Goal: Information Seeking & Learning: Learn about a topic

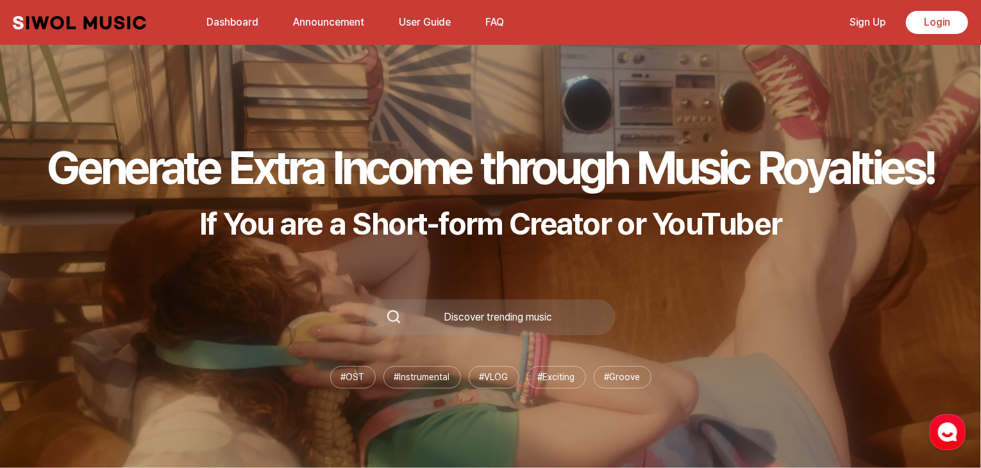
click at [868, 26] on link "Sign Up" at bounding box center [866, 22] width 51 height 28
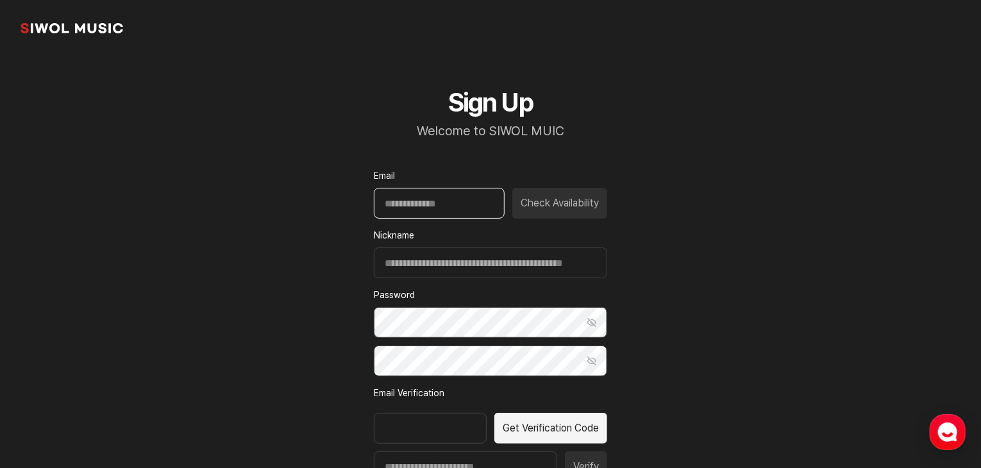
click at [410, 204] on input "Email" at bounding box center [439, 203] width 131 height 31
type input "*"
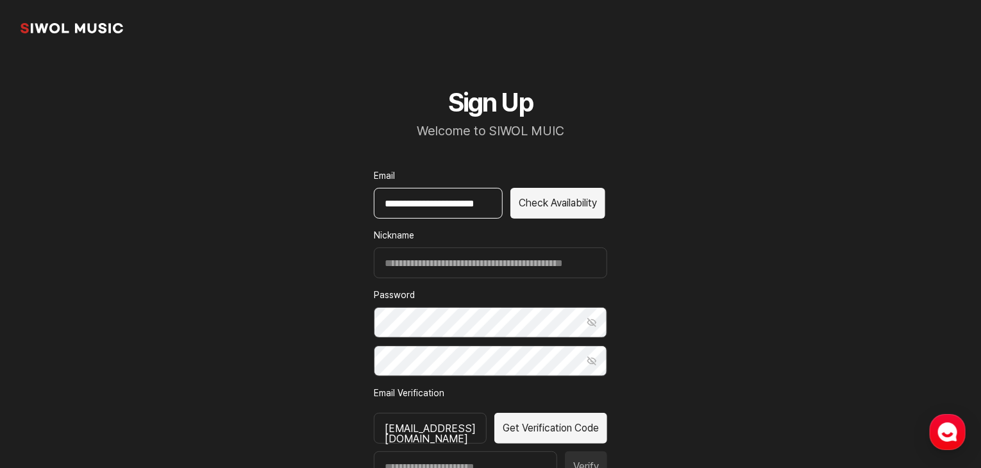
scroll to position [0, 21]
type input "**********"
click at [523, 204] on button "Check Availability" at bounding box center [557, 203] width 95 height 31
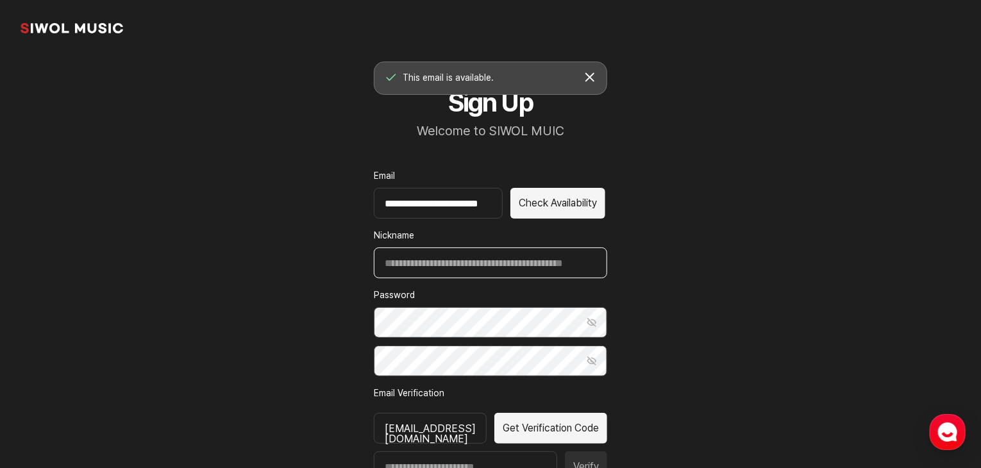
click at [405, 247] on input "Nickname" at bounding box center [490, 262] width 233 height 31
type input "*******"
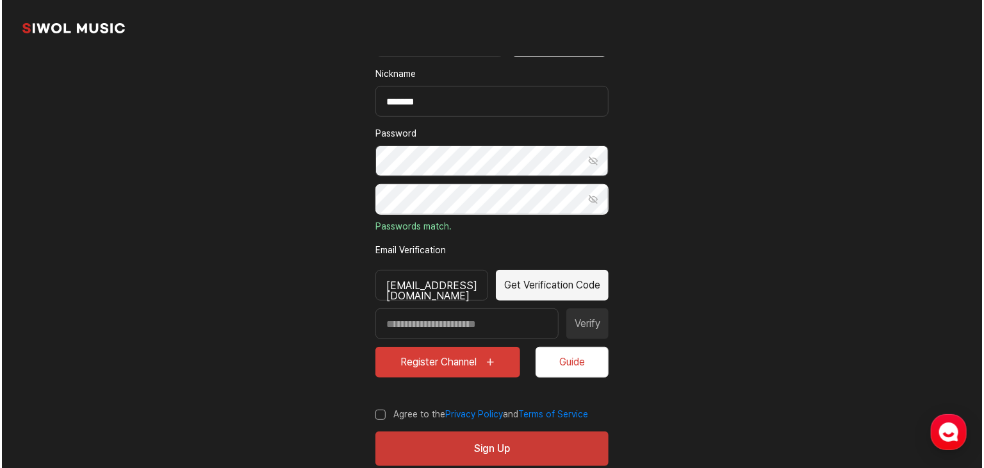
scroll to position [190, 0]
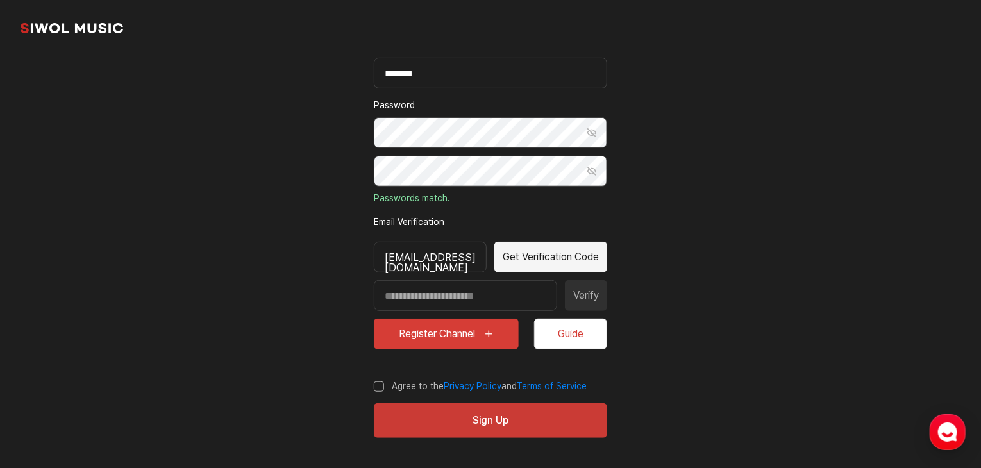
click at [492, 326] on button "Register Channel" at bounding box center [446, 334] width 145 height 31
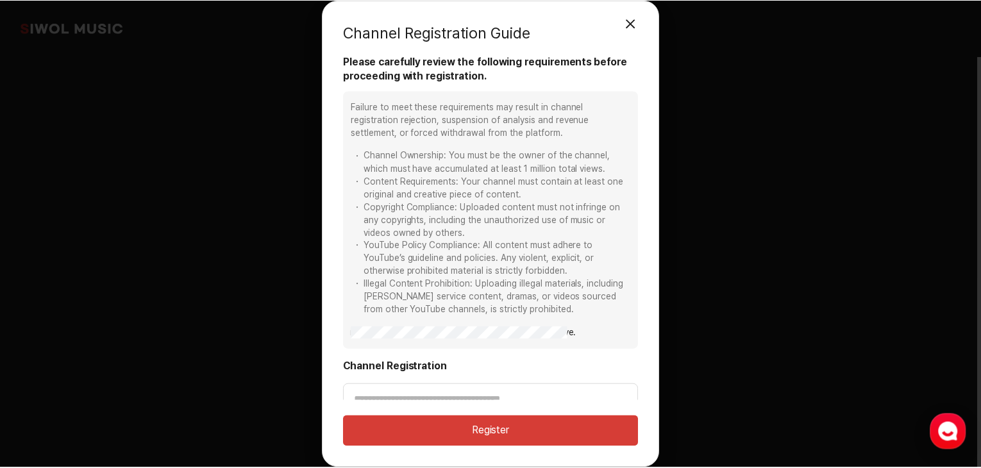
scroll to position [15, 0]
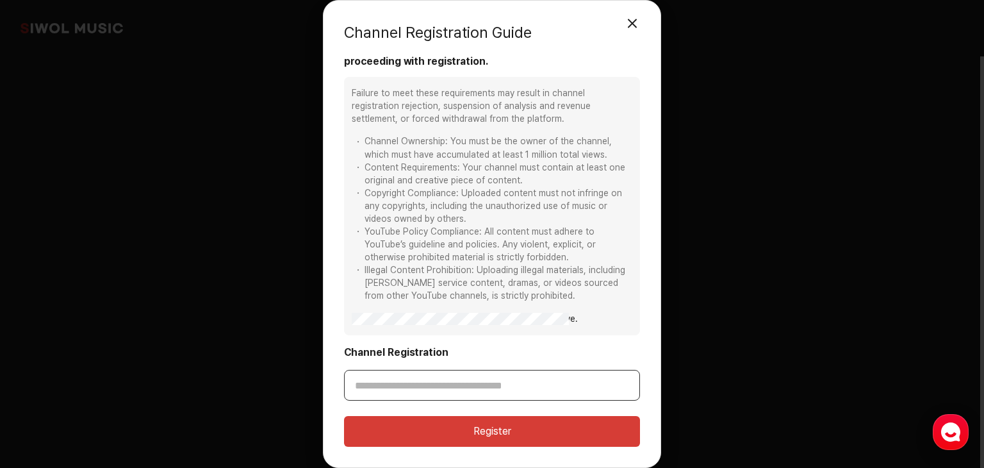
click at [477, 390] on input "Channel Registration" at bounding box center [492, 385] width 296 height 31
paste input "**********"
type input "**********"
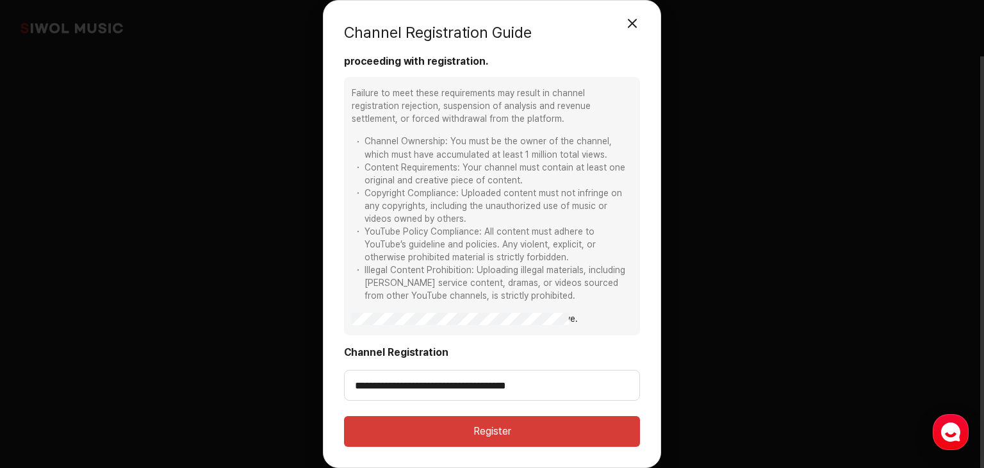
click at [486, 427] on button "Register" at bounding box center [492, 431] width 296 height 31
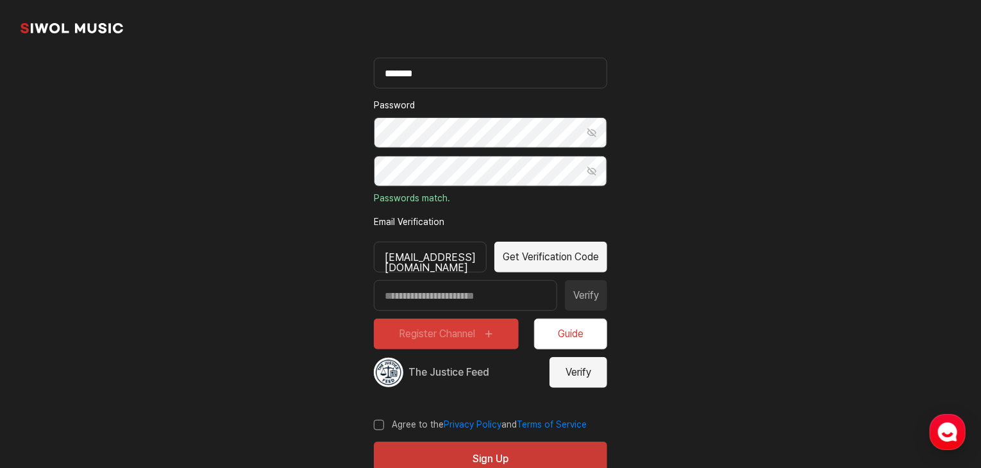
click at [587, 385] on button "Verify" at bounding box center [578, 372] width 58 height 31
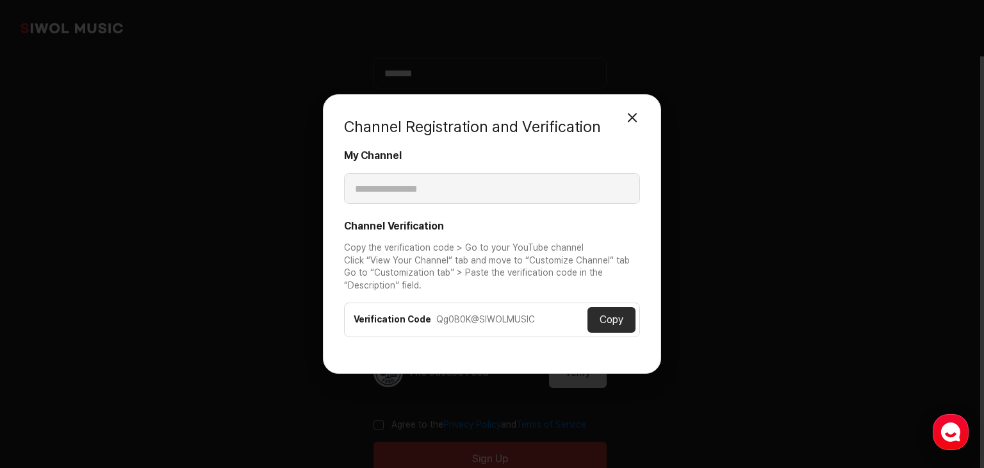
click at [610, 316] on button "Copy" at bounding box center [612, 320] width 48 height 26
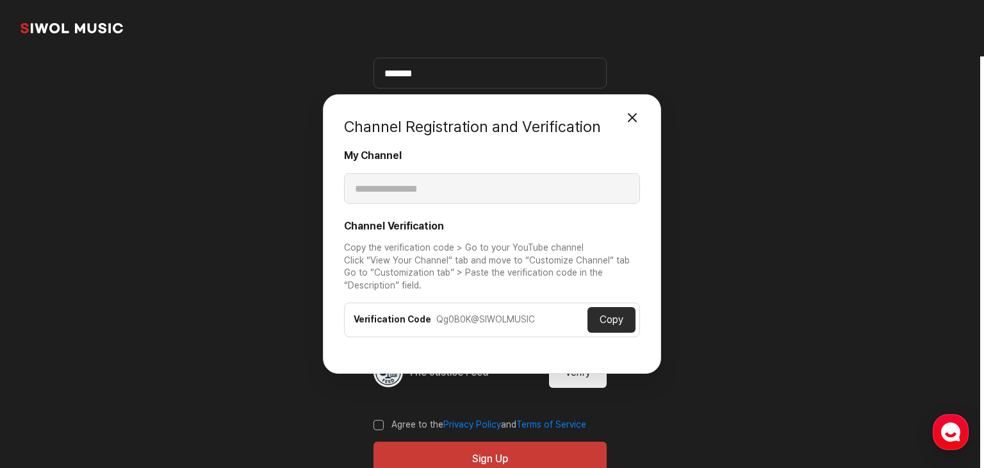
click at [629, 119] on button "Close Modal" at bounding box center [633, 118] width 26 height 26
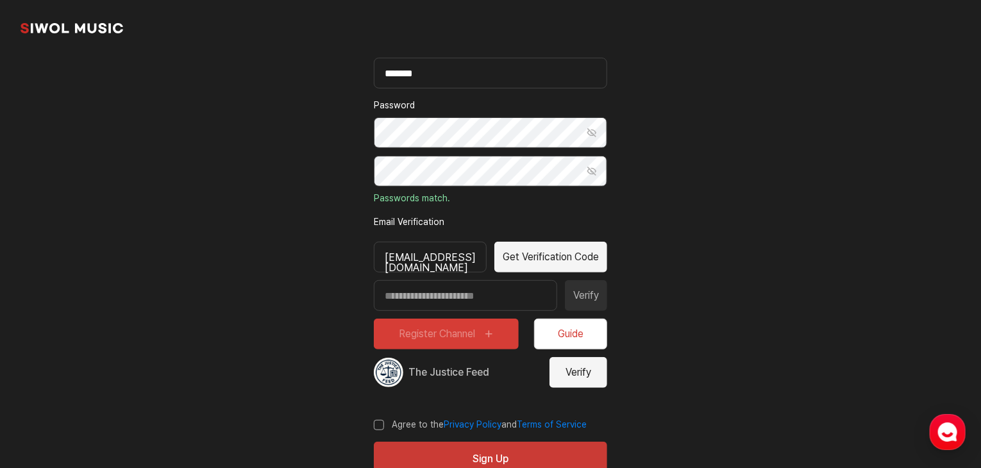
click at [581, 365] on button "Verify" at bounding box center [578, 372] width 58 height 31
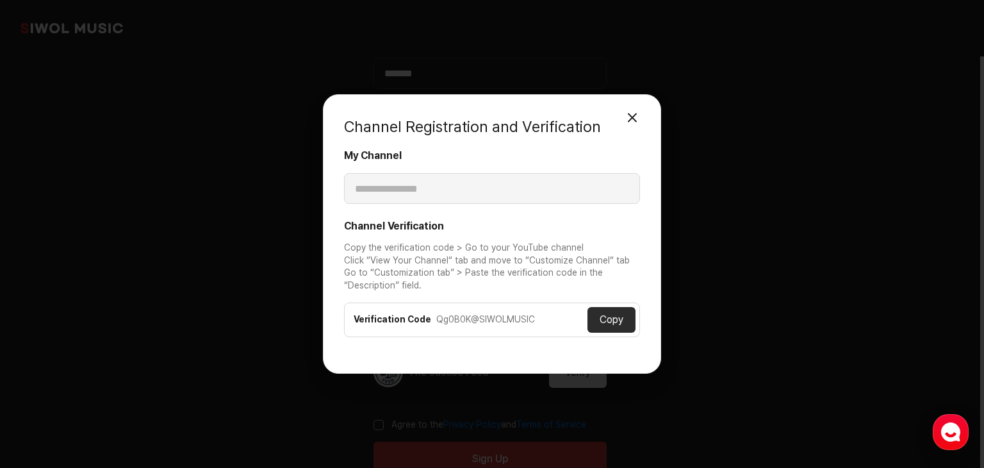
click at [620, 319] on button "Copy" at bounding box center [612, 320] width 48 height 26
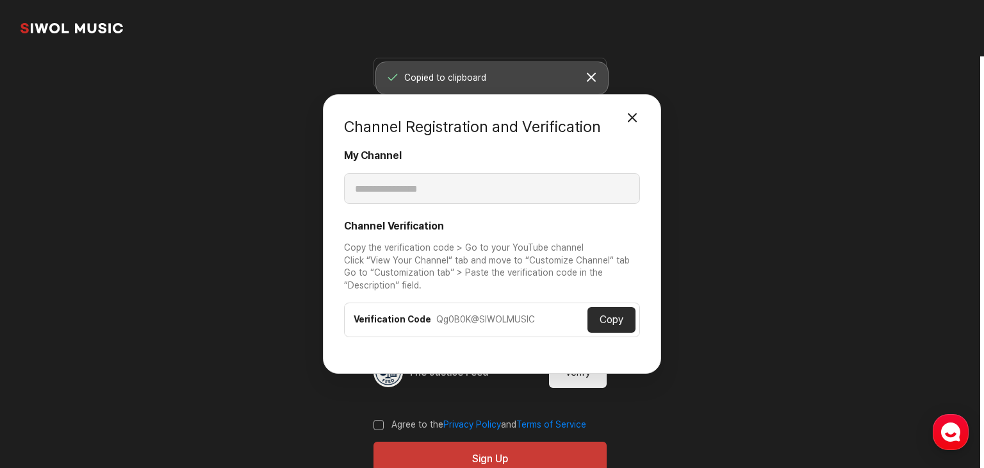
click at [627, 112] on button "Close Modal" at bounding box center [633, 118] width 26 height 26
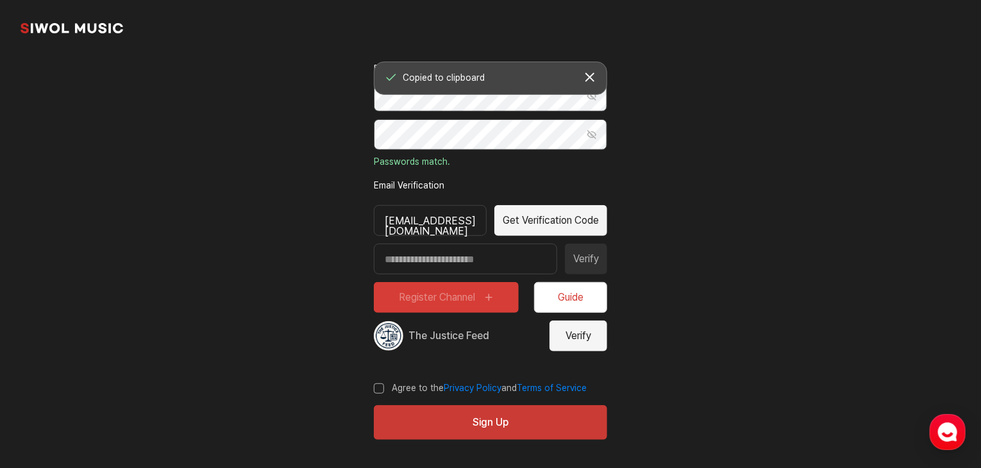
scroll to position [228, 0]
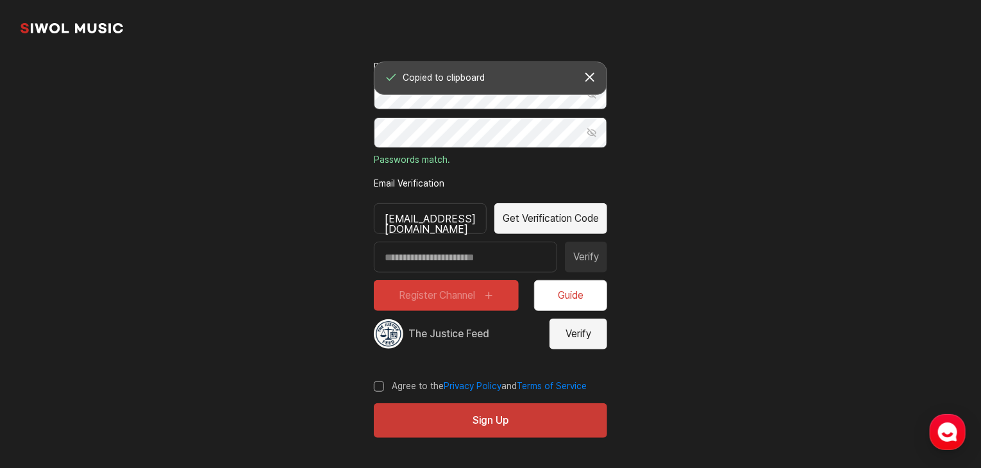
click at [607, 217] on button "Get Verification Code" at bounding box center [550, 218] width 113 height 31
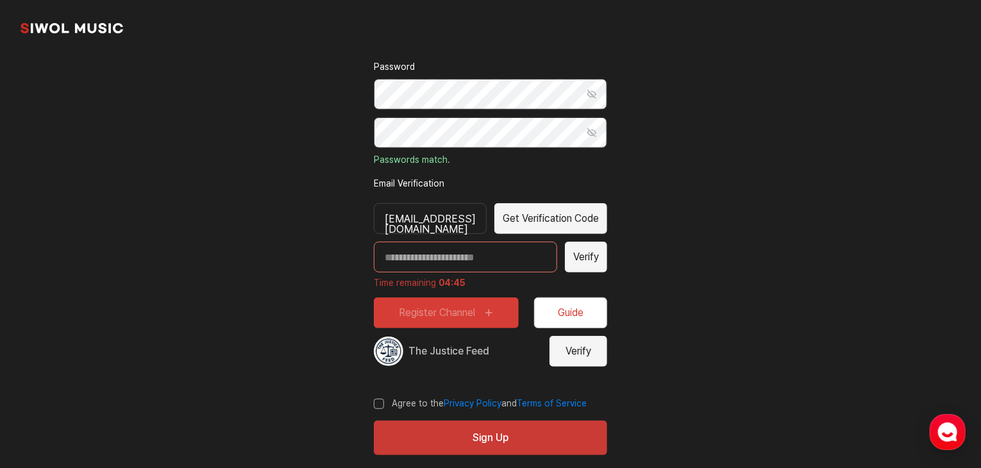
click at [414, 257] on input "Enter verification code" at bounding box center [465, 257] width 183 height 31
paste input "*****"
type input "*****"
click at [399, 398] on label "Agree to the Privacy Policy and Terms of Service" at bounding box center [480, 403] width 213 height 13
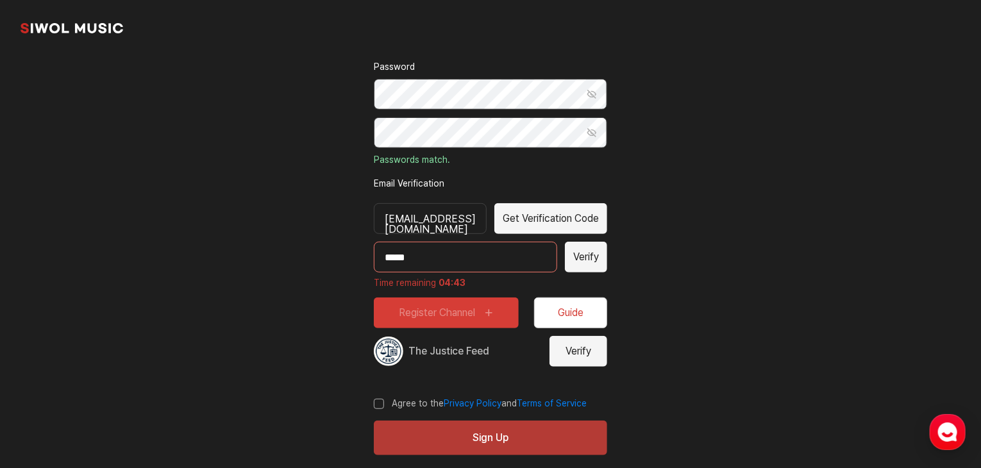
click at [433, 442] on button "Sign Up" at bounding box center [490, 437] width 233 height 35
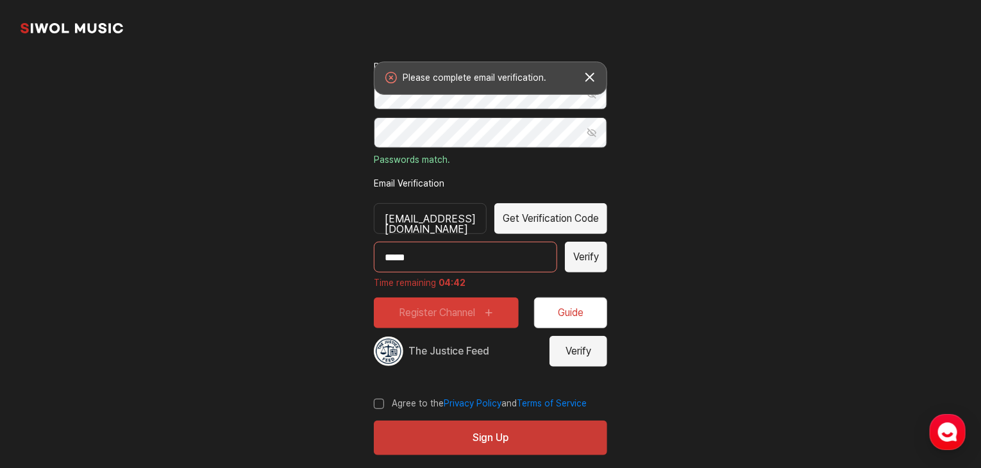
scroll to position [245, 0]
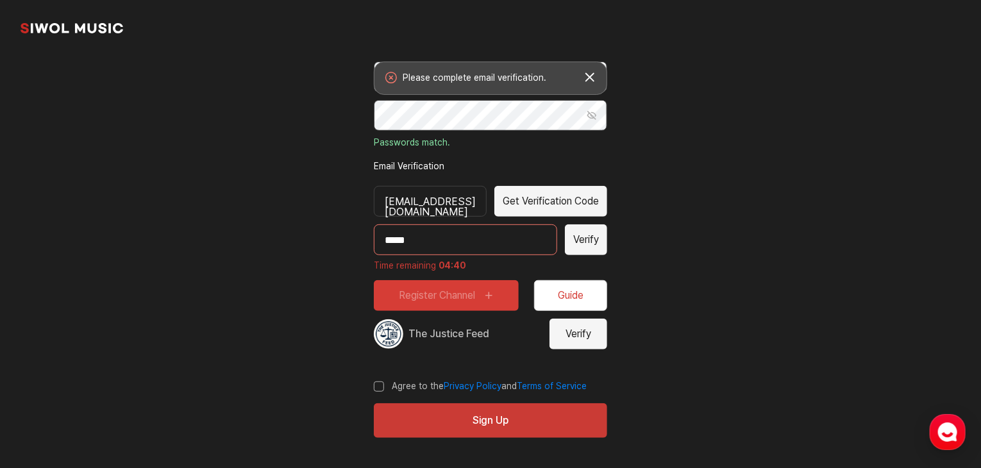
click at [602, 233] on button "Verify" at bounding box center [586, 239] width 42 height 31
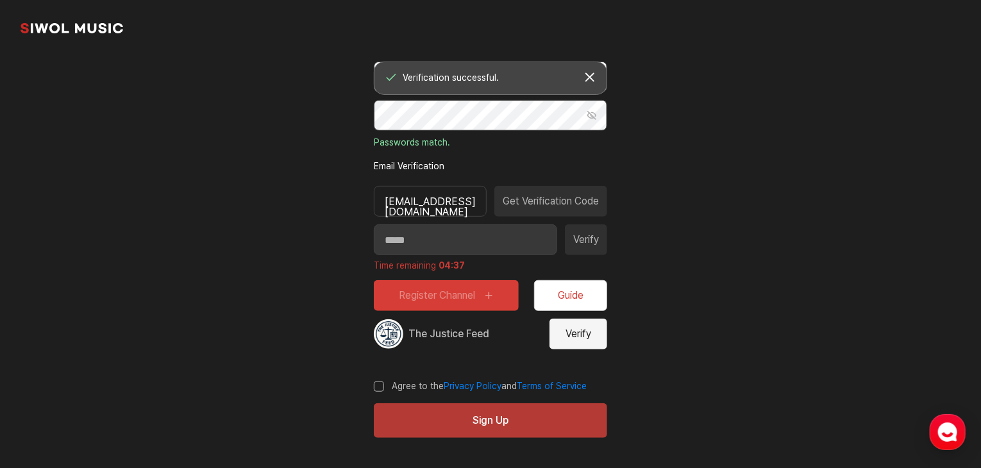
click at [549, 410] on button "Sign Up" at bounding box center [490, 420] width 233 height 35
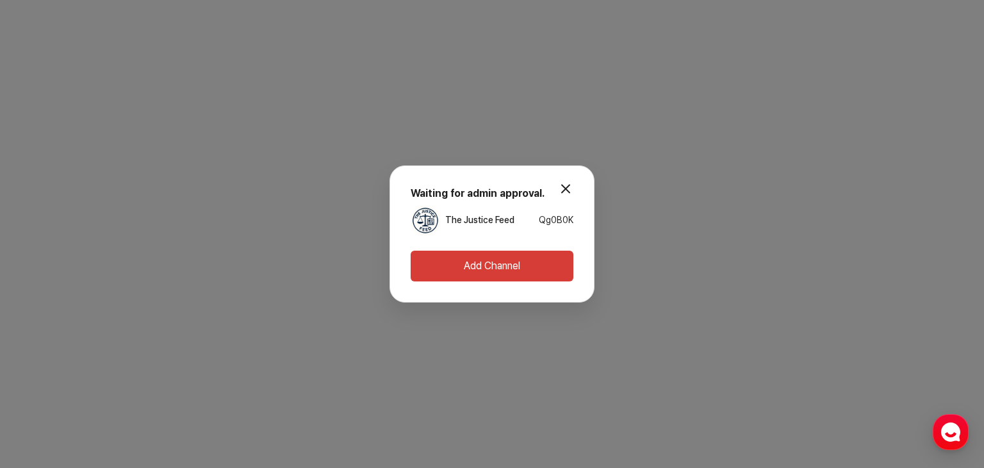
click at [562, 190] on button "modal.close" at bounding box center [566, 189] width 26 height 26
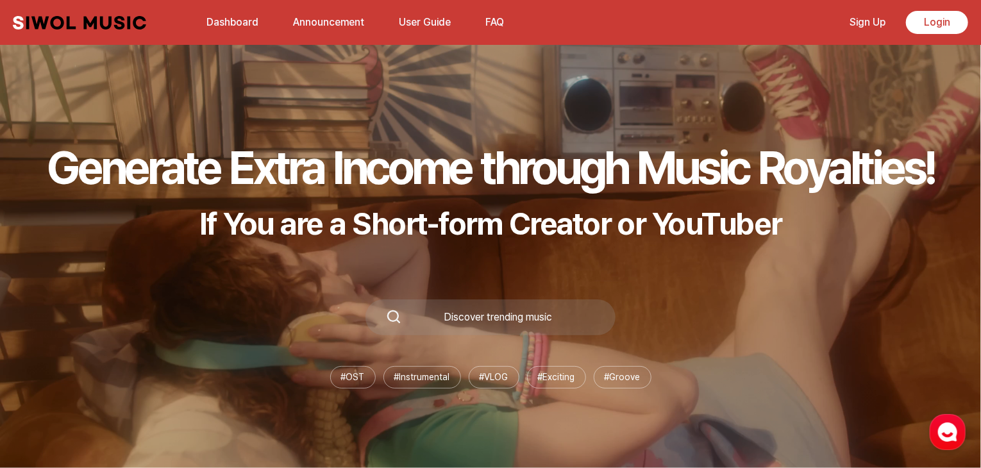
click at [231, 25] on link "Dashboard" at bounding box center [232, 22] width 67 height 28
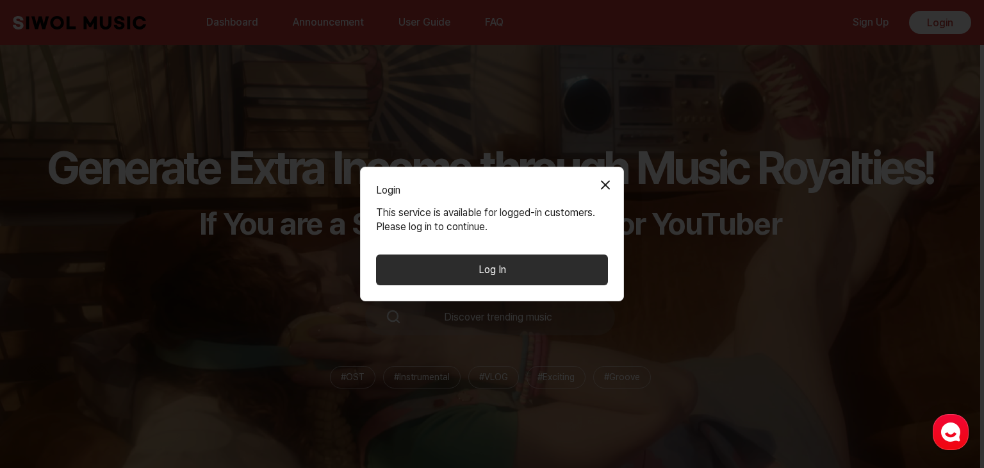
click at [432, 256] on button "Log In" at bounding box center [492, 269] width 232 height 31
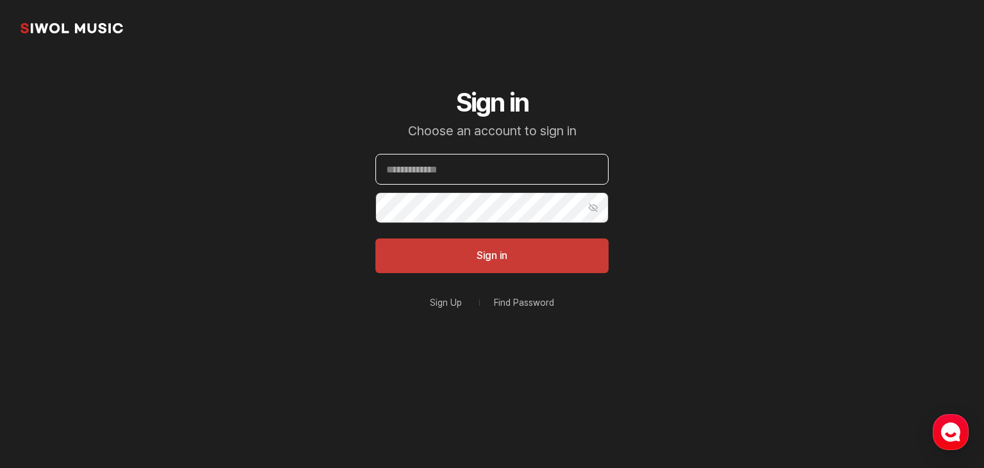
click at [420, 181] on input "Email" at bounding box center [492, 169] width 233 height 31
type input "**********"
click at [376, 238] on button "Sign in" at bounding box center [492, 255] width 233 height 35
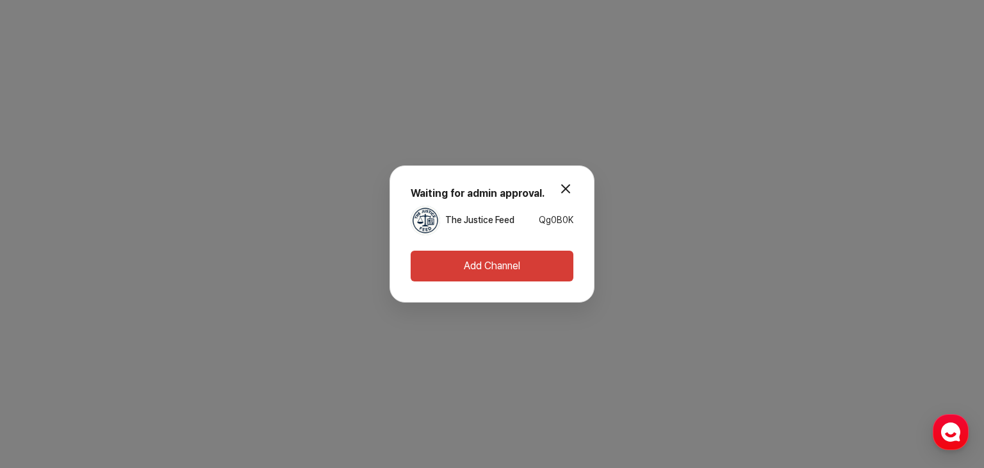
click at [554, 275] on button "Add Channel" at bounding box center [492, 266] width 163 height 31
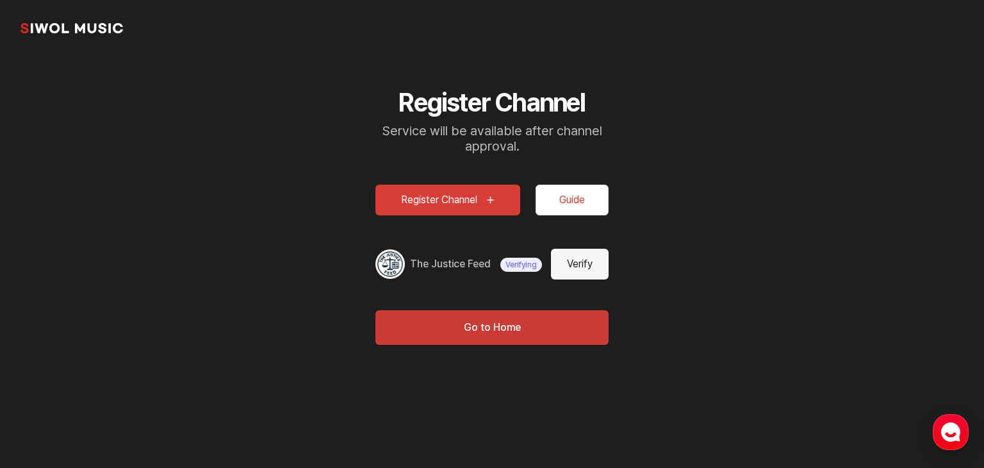
click at [563, 268] on button "Verify" at bounding box center [580, 264] width 58 height 31
type input "**********"
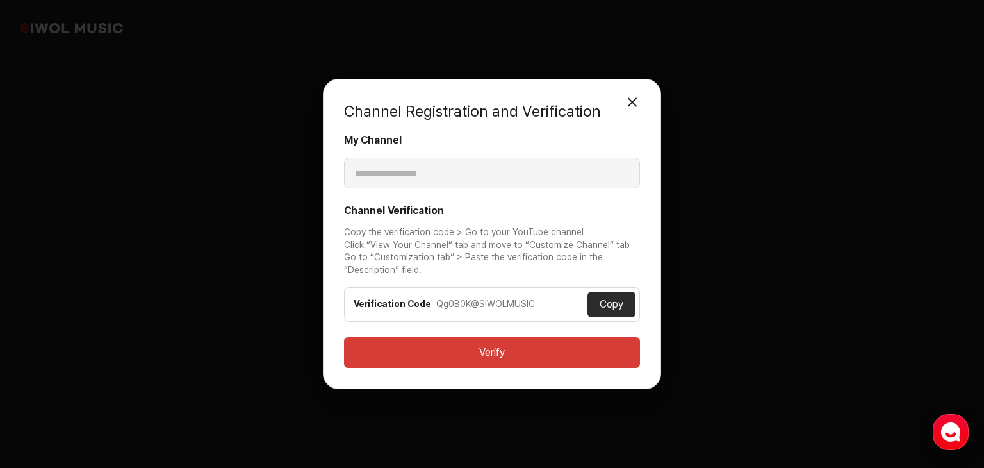
click at [604, 303] on button "Copy" at bounding box center [612, 305] width 48 height 26
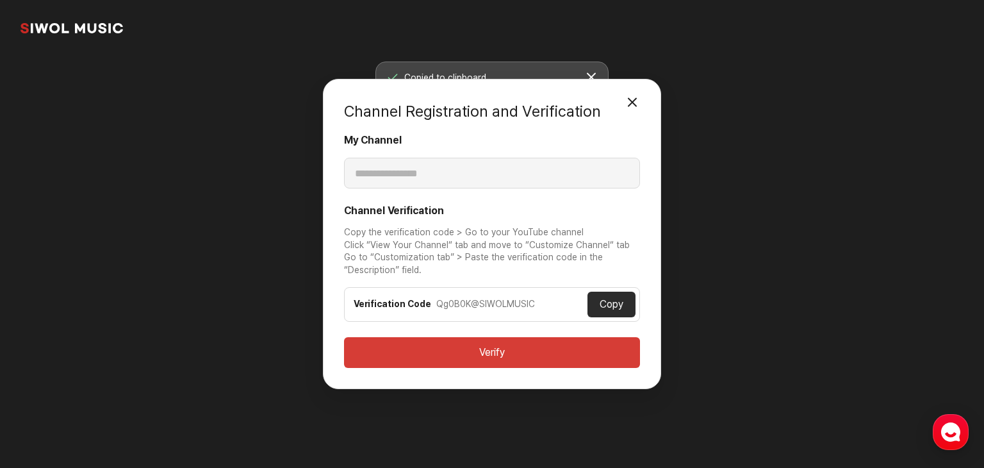
click at [629, 99] on button "Close Modal" at bounding box center [633, 103] width 26 height 26
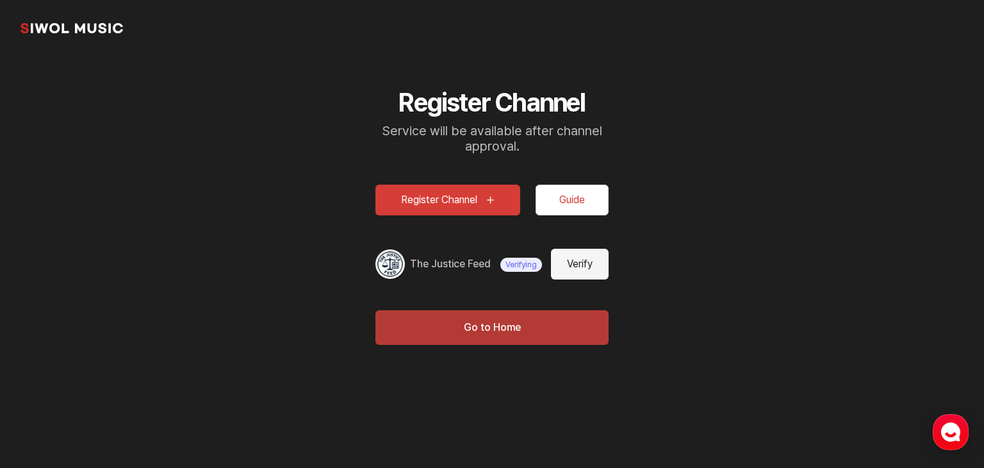
click at [518, 329] on button "Go to Home" at bounding box center [492, 327] width 233 height 35
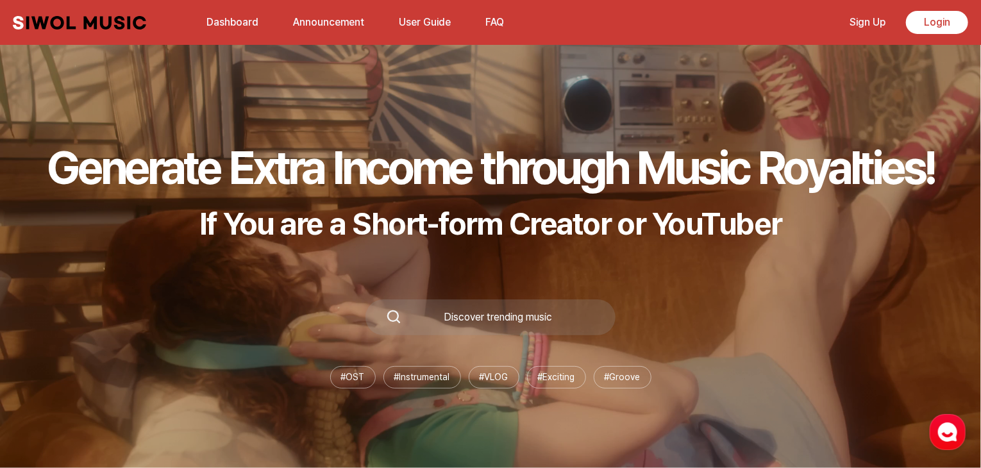
click at [237, 24] on link "Dashboard" at bounding box center [232, 22] width 67 height 28
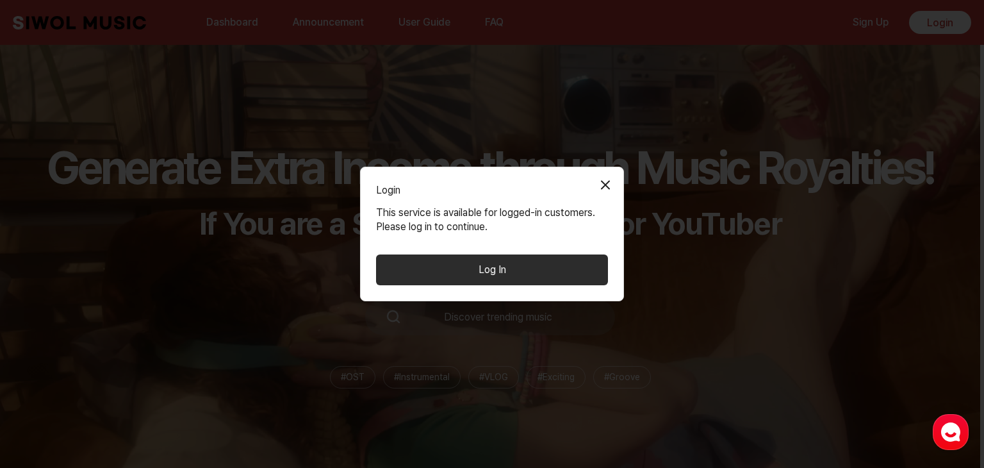
click at [526, 272] on button "Log In" at bounding box center [492, 269] width 232 height 31
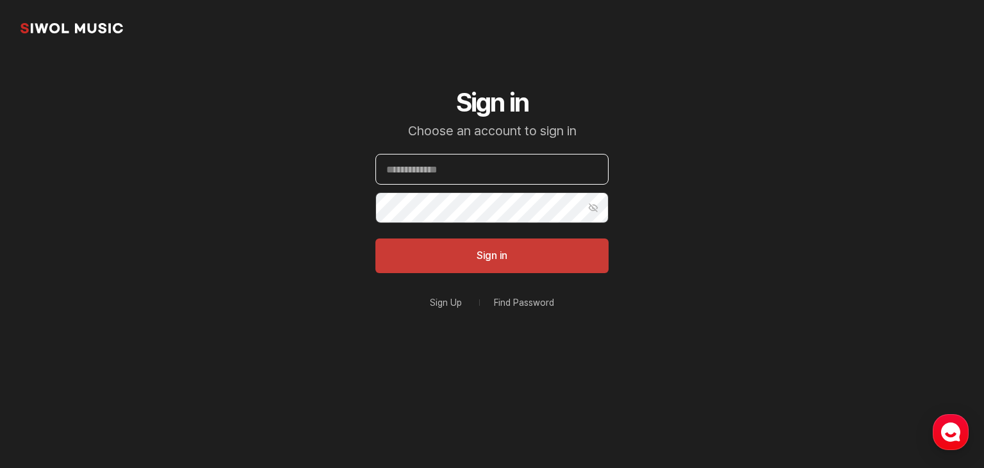
click at [524, 183] on input "Email" at bounding box center [492, 169] width 233 height 31
type input "**********"
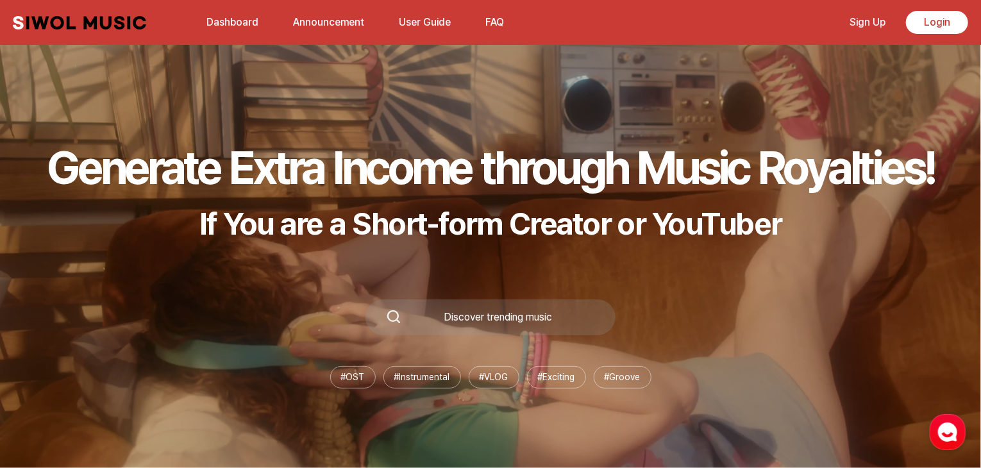
click at [320, 31] on link "Announcement" at bounding box center [328, 22] width 87 height 28
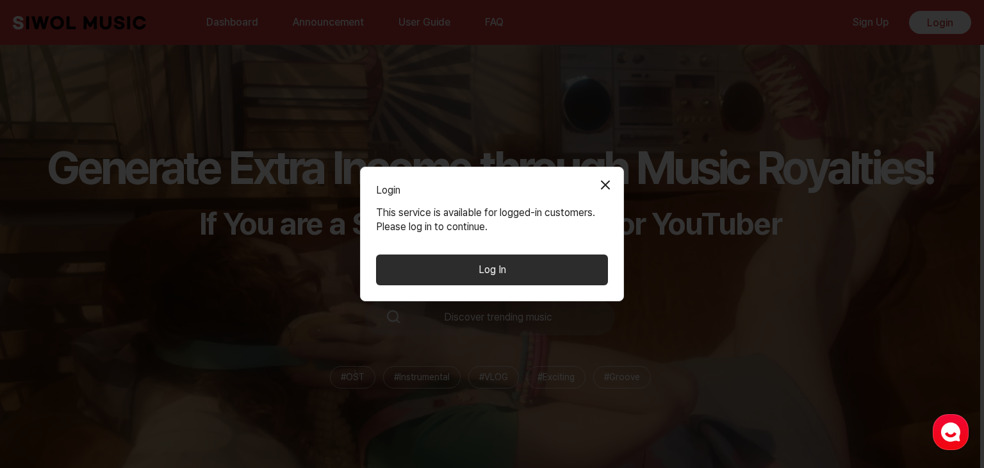
click at [502, 283] on button "Log In" at bounding box center [492, 269] width 232 height 31
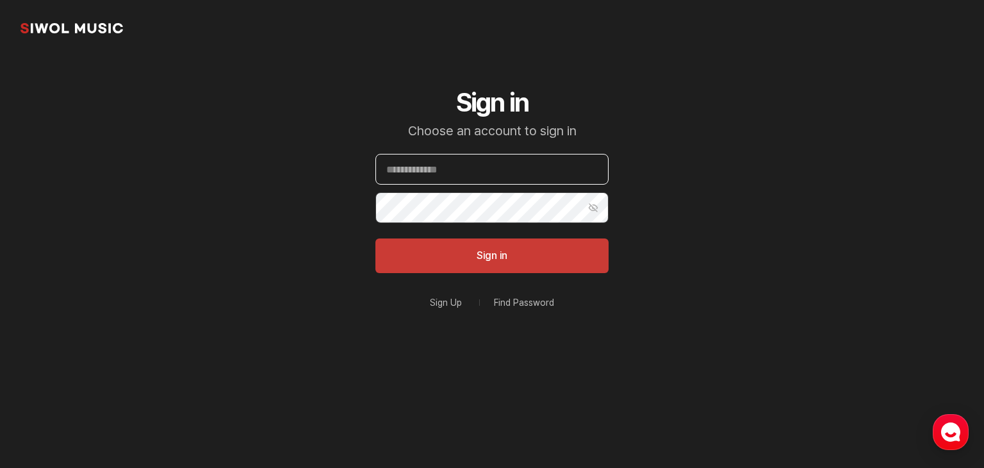
click at [440, 161] on input "Email" at bounding box center [492, 169] width 233 height 31
type input "**********"
click at [376, 238] on button "Sign in" at bounding box center [492, 255] width 233 height 35
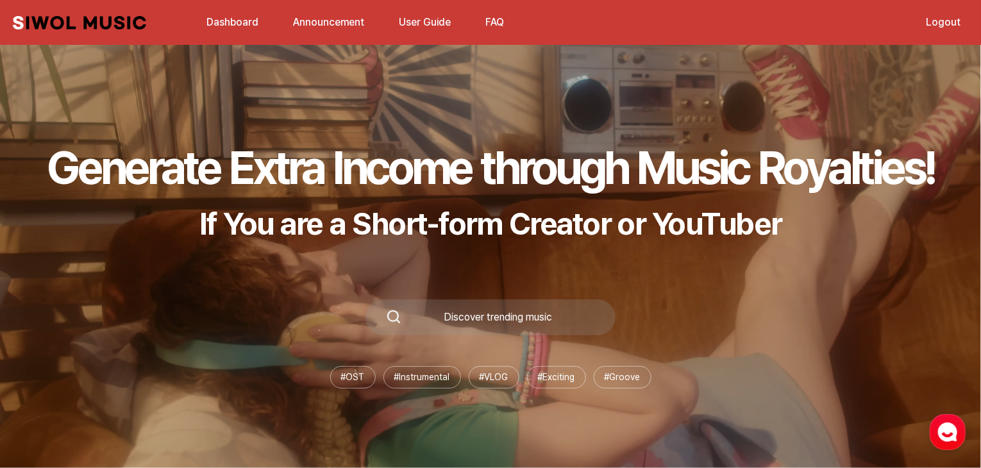
click at [415, 25] on link "User Guide" at bounding box center [424, 22] width 67 height 28
click at [477, 21] on button "FAQ" at bounding box center [494, 22] width 34 height 31
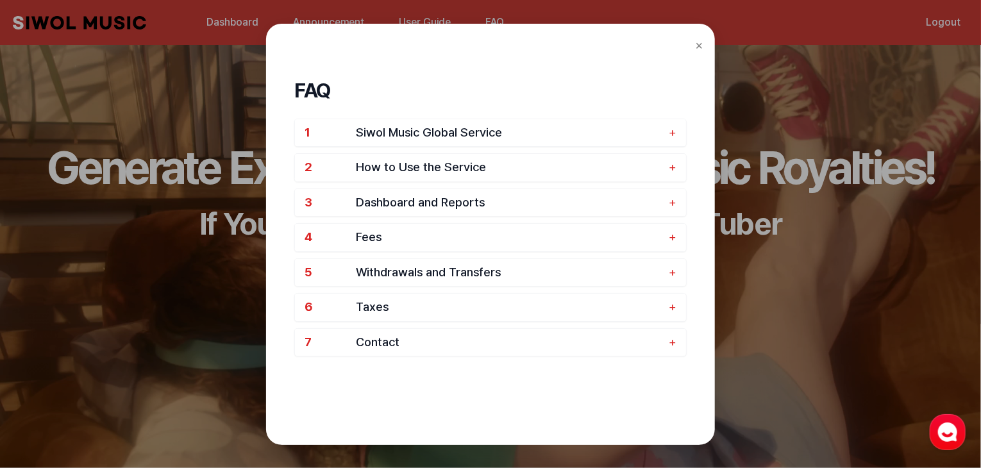
click at [515, 147] on div "1 Siwol Music Global Service + 2 How to Use the Service + 3 Dashboard and Repor…" at bounding box center [490, 238] width 392 height 238
click at [538, 137] on span "Siwol Music Global Service" at bounding box center [509, 133] width 306 height 15
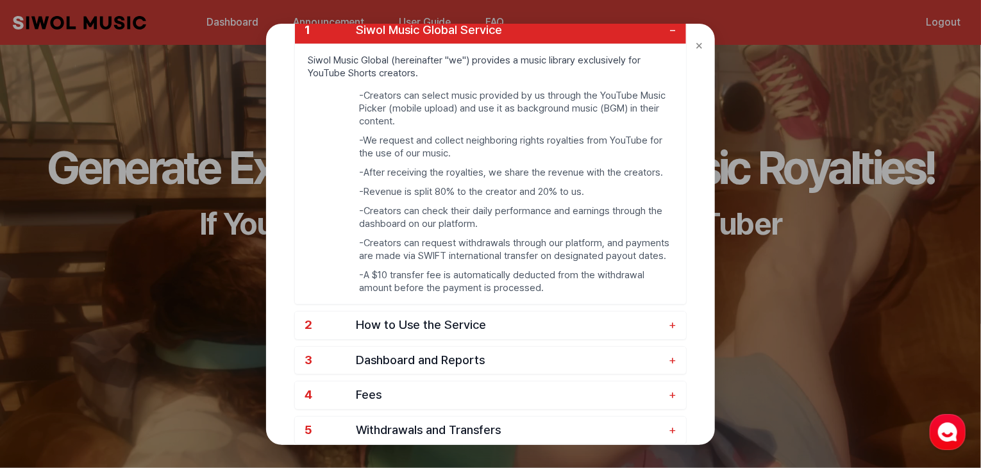
scroll to position [104, 0]
click at [402, 323] on span "How to Use the Service" at bounding box center [509, 324] width 306 height 15
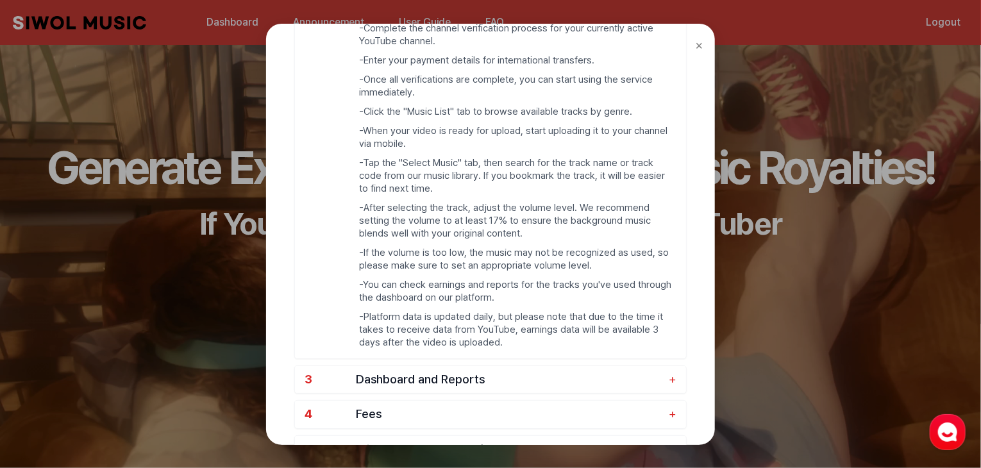
scroll to position [217, 0]
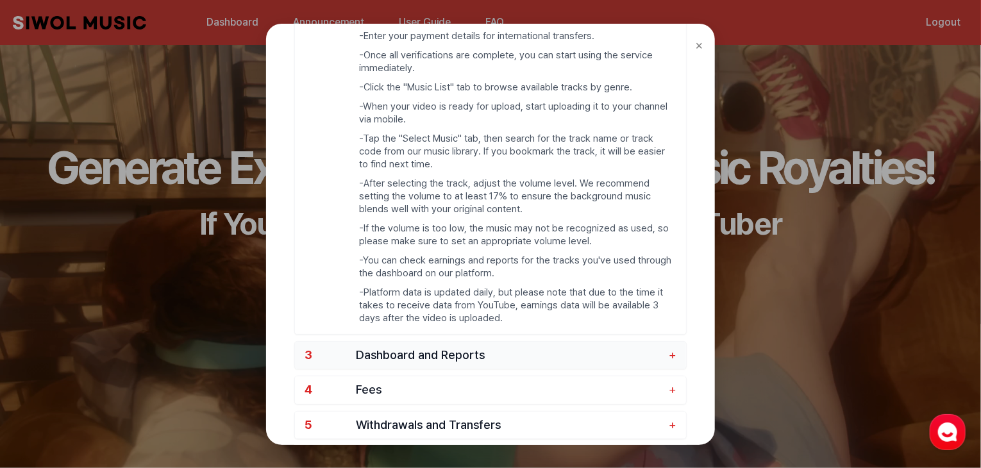
click at [411, 361] on button "3 Dashboard and Reports +" at bounding box center [490, 356] width 391 height 28
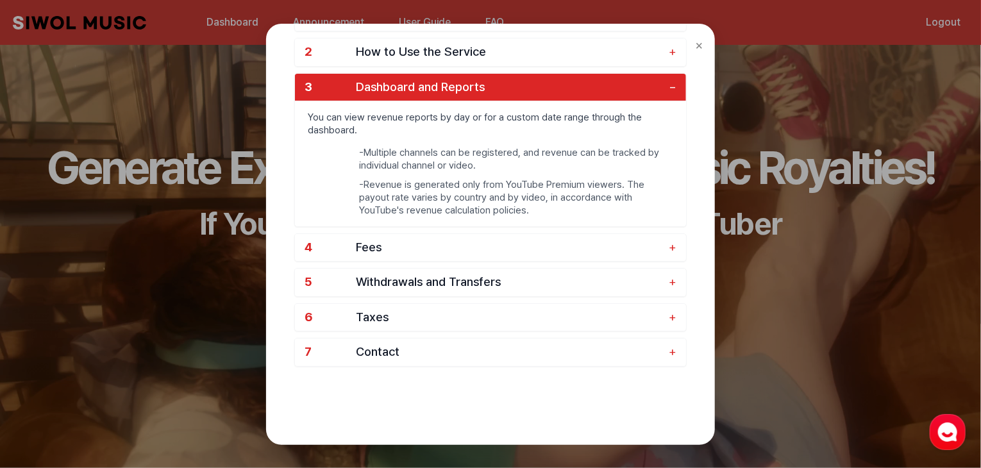
scroll to position [113, 0]
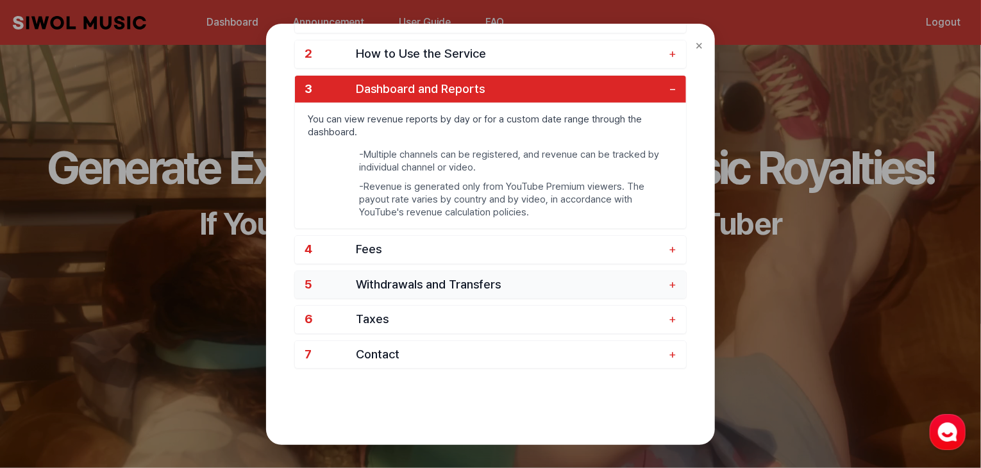
click at [410, 278] on span "Withdrawals and Transfers" at bounding box center [509, 285] width 306 height 15
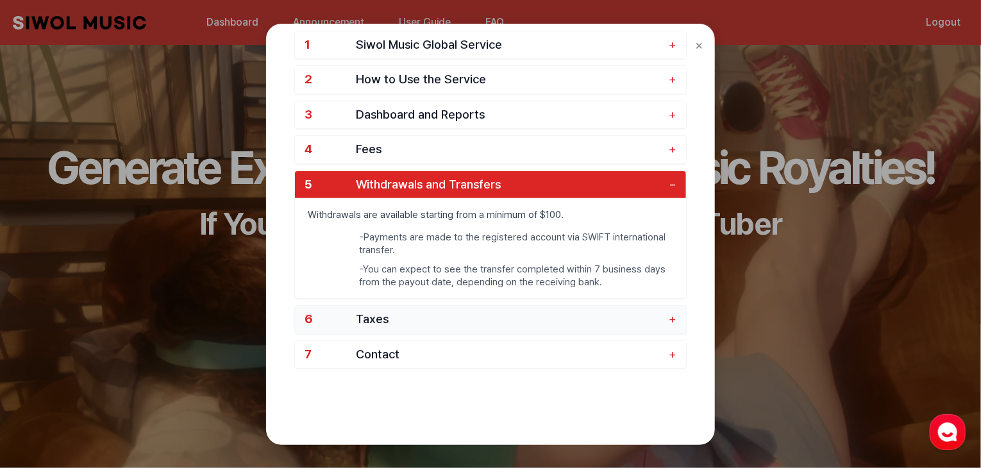
click at [408, 313] on span "Taxes" at bounding box center [509, 319] width 306 height 15
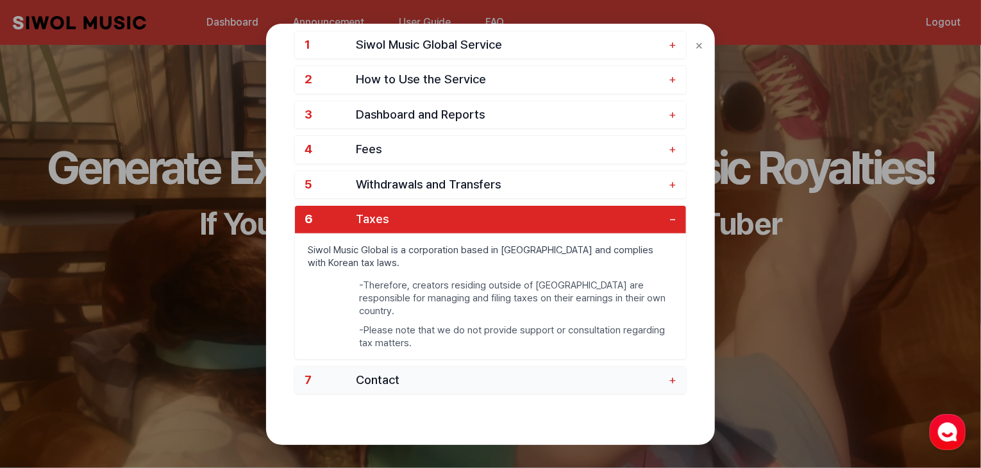
click at [393, 373] on span "Contact" at bounding box center [509, 380] width 306 height 15
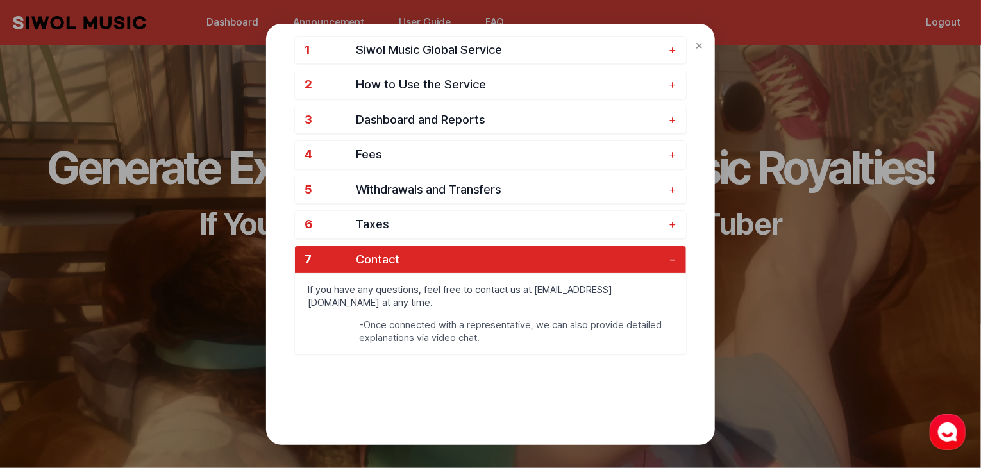
scroll to position [82, 0]
click at [413, 231] on button "6 Taxes +" at bounding box center [490, 225] width 391 height 28
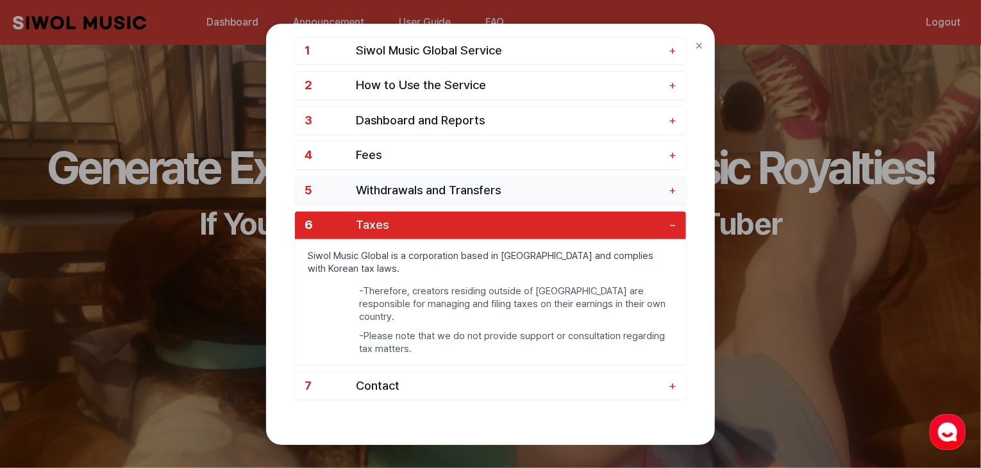
click at [400, 185] on span "Withdrawals and Transfers" at bounding box center [509, 190] width 306 height 15
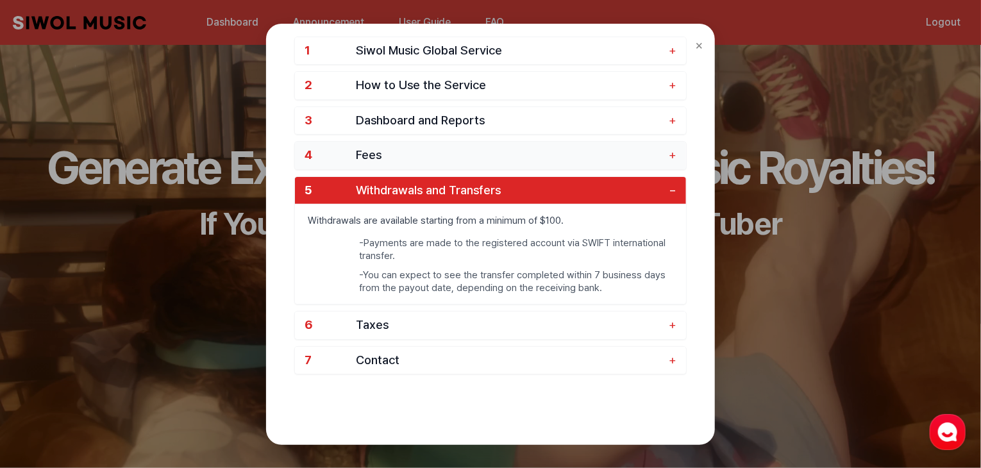
click at [383, 154] on span "Fees" at bounding box center [509, 155] width 306 height 15
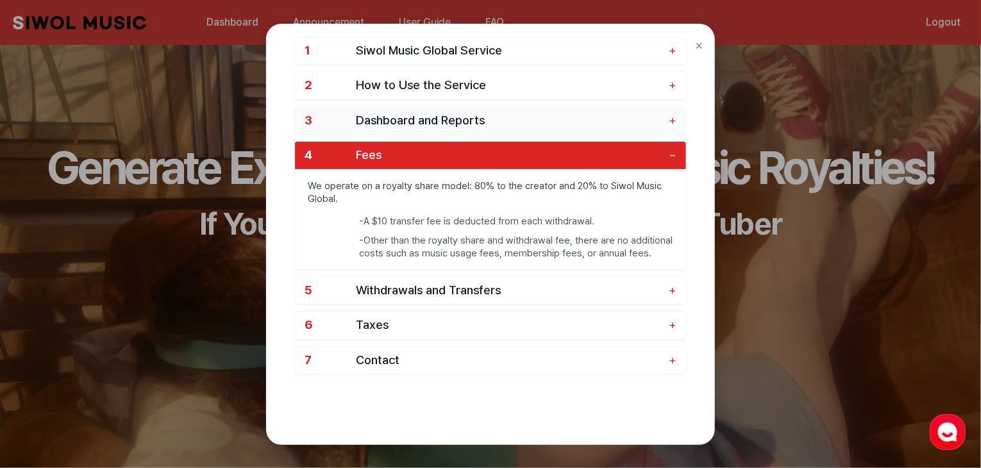
click at [415, 115] on span "Dashboard and Reports" at bounding box center [509, 120] width 306 height 15
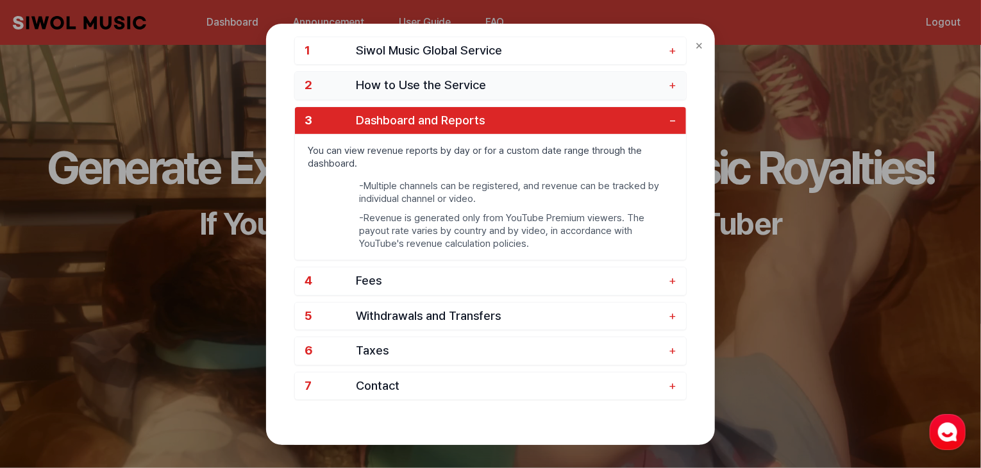
click at [406, 95] on button "2 How to Use the Service +" at bounding box center [490, 86] width 391 height 28
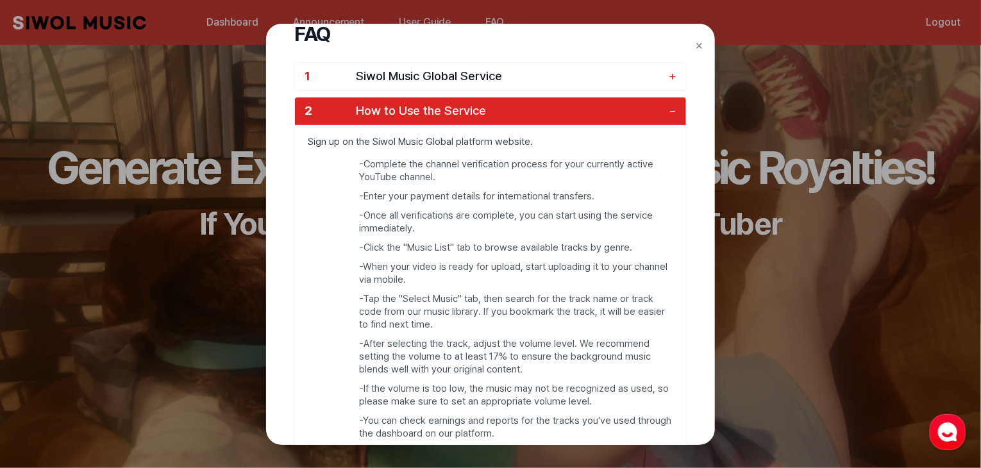
scroll to position [0, 0]
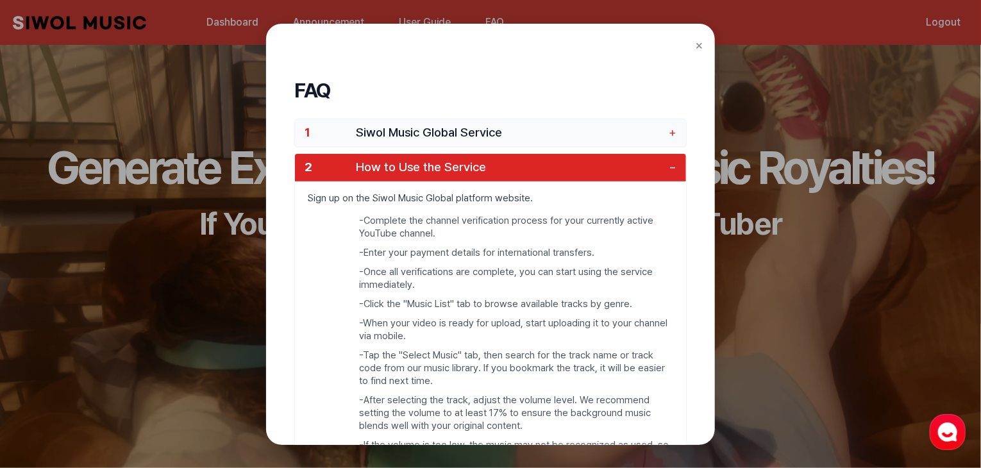
click at [410, 142] on button "1 Siwol Music Global Service +" at bounding box center [490, 133] width 391 height 28
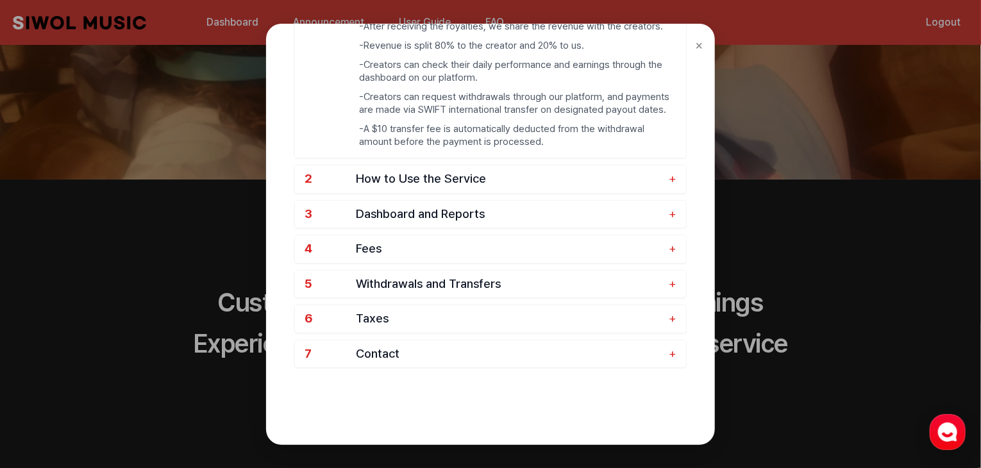
scroll to position [322, 0]
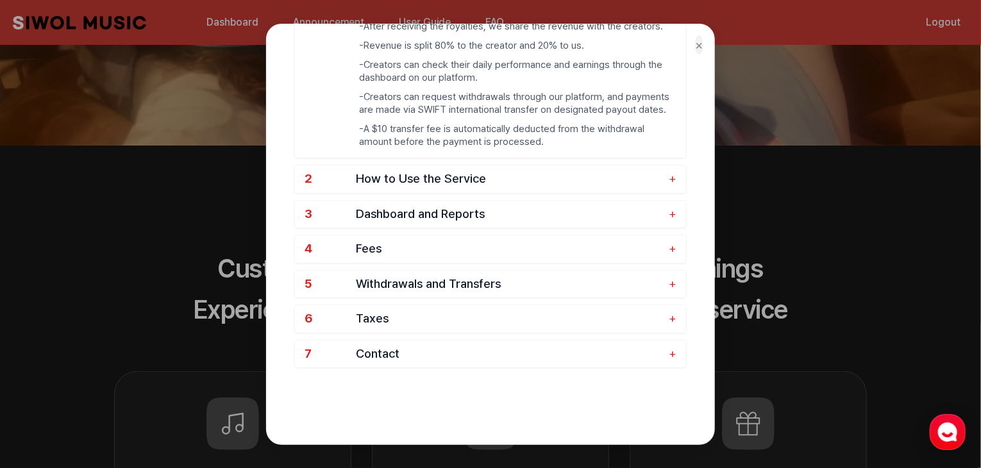
click at [697, 42] on button "×" at bounding box center [699, 44] width 8 height 19
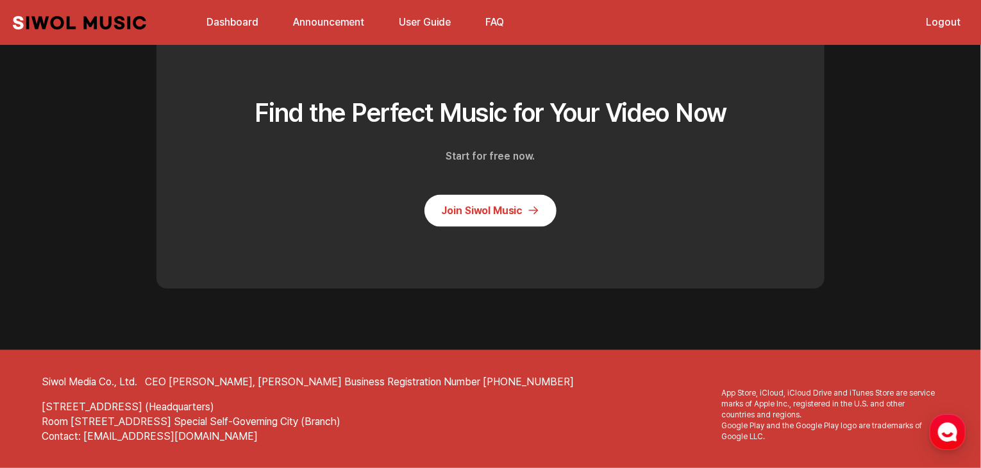
scroll to position [3451, 0]
